Goal: Obtain resource: Download file/media

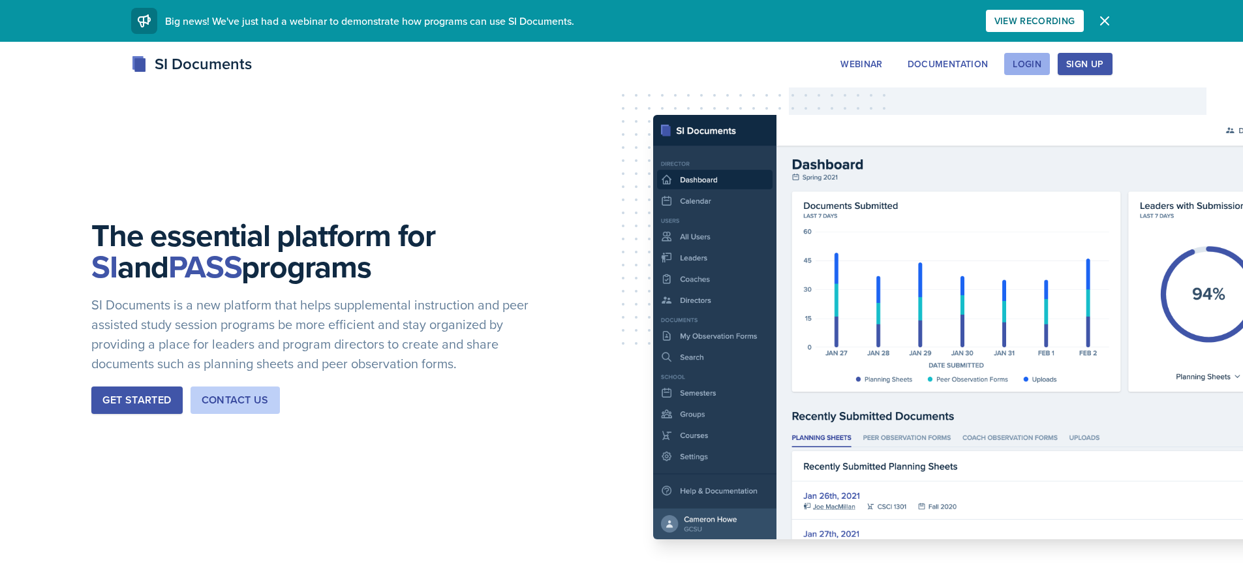
click at [1041, 63] on div "Login" at bounding box center [1026, 64] width 29 height 10
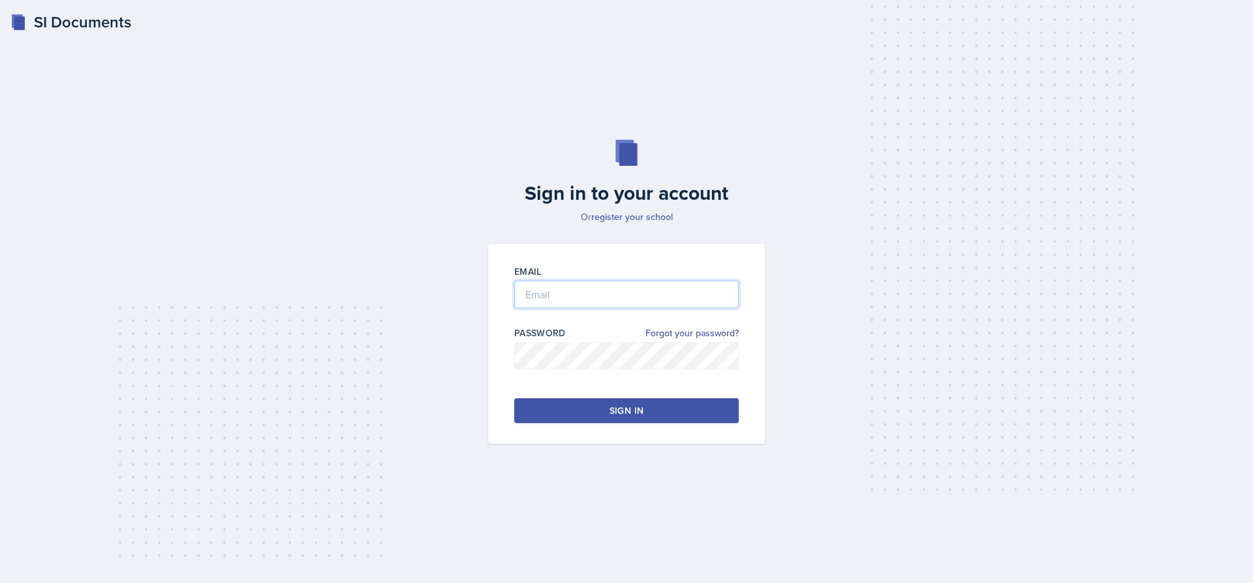
click at [583, 302] on input "email" at bounding box center [626, 294] width 224 height 27
type input "[PERSON_NAME][EMAIL_ADDRESS][PERSON_NAME][DOMAIN_NAME]"
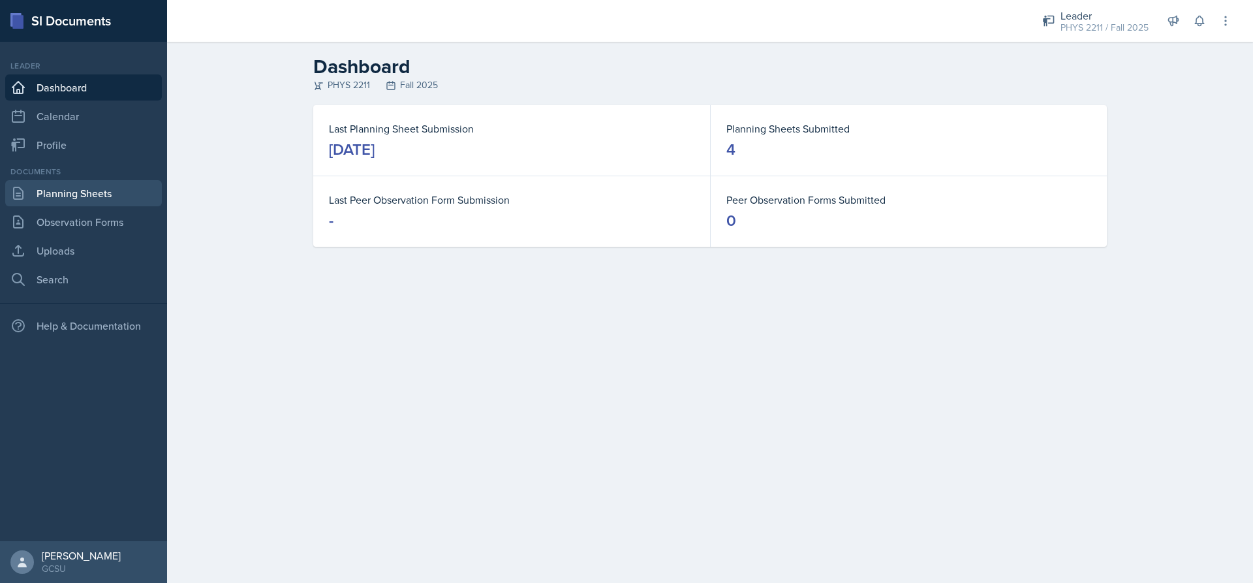
click at [112, 196] on link "Planning Sheets" at bounding box center [83, 193] width 157 height 26
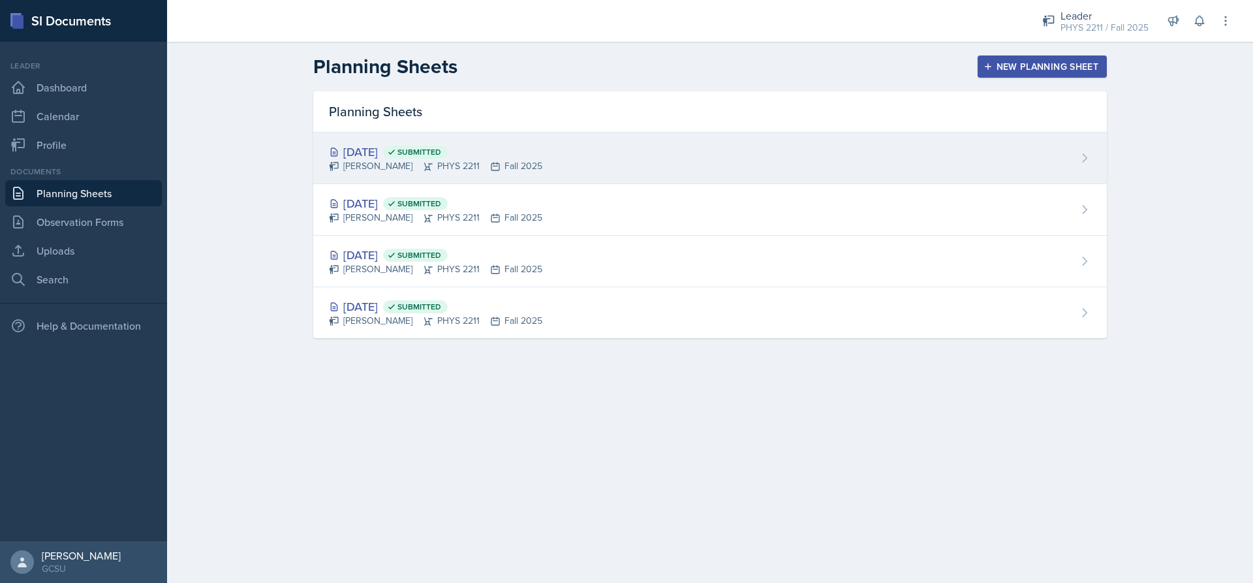
click at [555, 181] on div "[DATE] Submitted [PERSON_NAME] PHYS 2211 Fall 2025" at bounding box center [709, 158] width 793 height 52
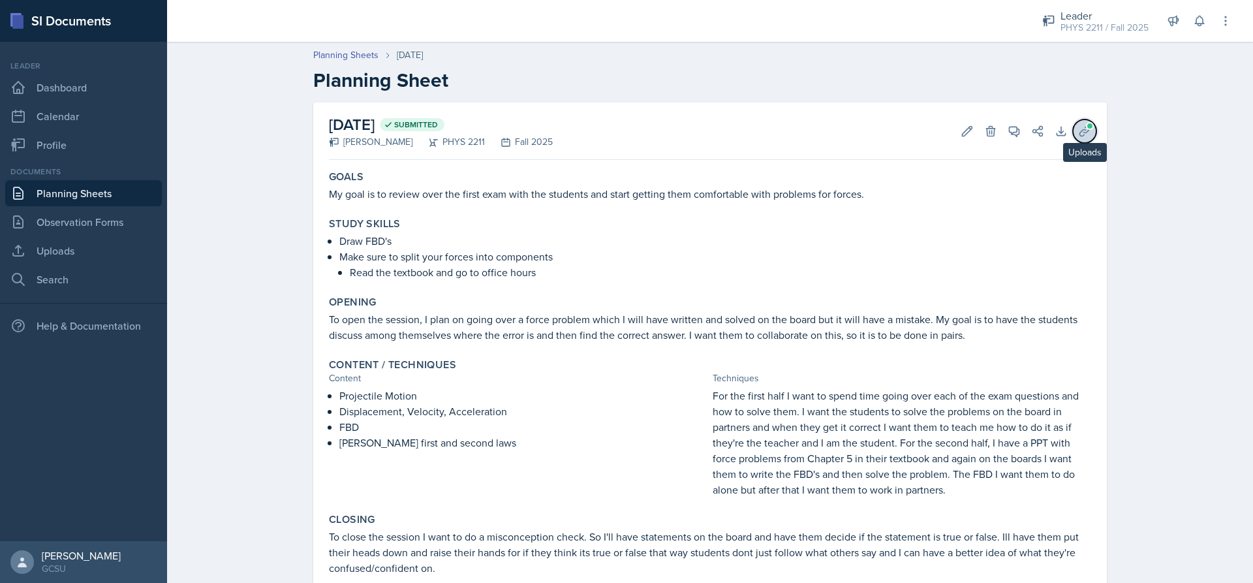
click at [1078, 134] on icon at bounding box center [1084, 131] width 13 height 13
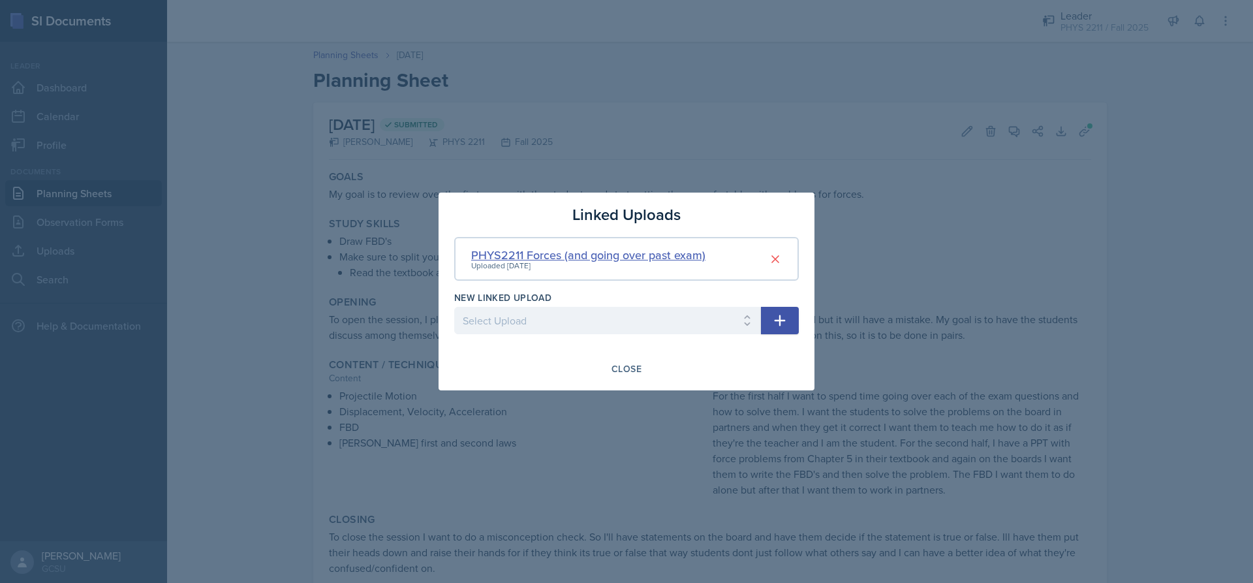
click at [645, 263] on div "PHYS2211 Forces (and going over past exam)" at bounding box center [588, 255] width 234 height 18
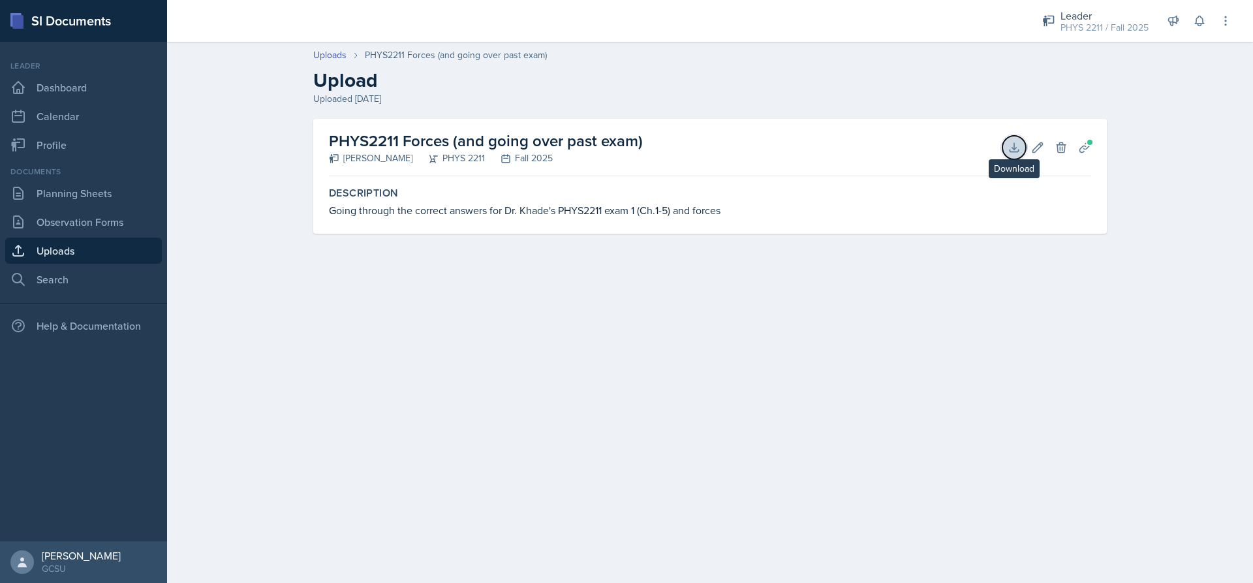
click at [1014, 138] on button "Download" at bounding box center [1013, 147] width 23 height 23
